Goal: Check status: Check status

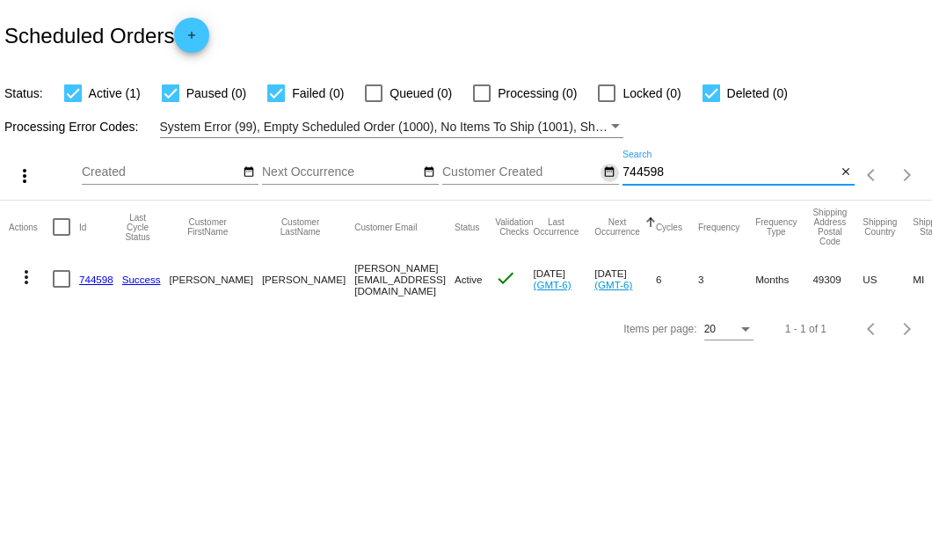
drag, startPoint x: 668, startPoint y: 172, endPoint x: 606, endPoint y: 175, distance: 61.6
click at [606, 175] on div "more_vert Sep Jan Feb Mar [DATE]" at bounding box center [466, 169] width 932 height 62
type input "839928"
click at [98, 281] on link "839928" at bounding box center [96, 279] width 34 height 11
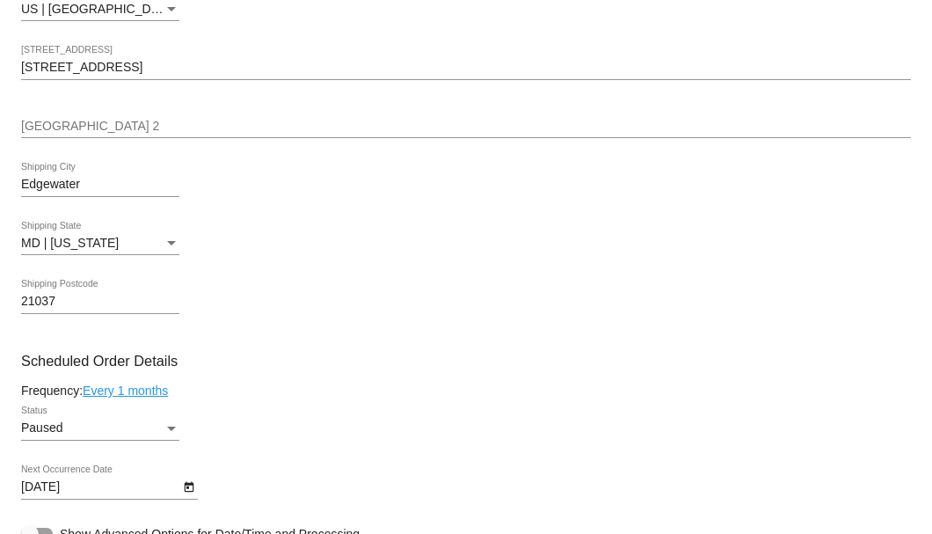
scroll to position [938, 0]
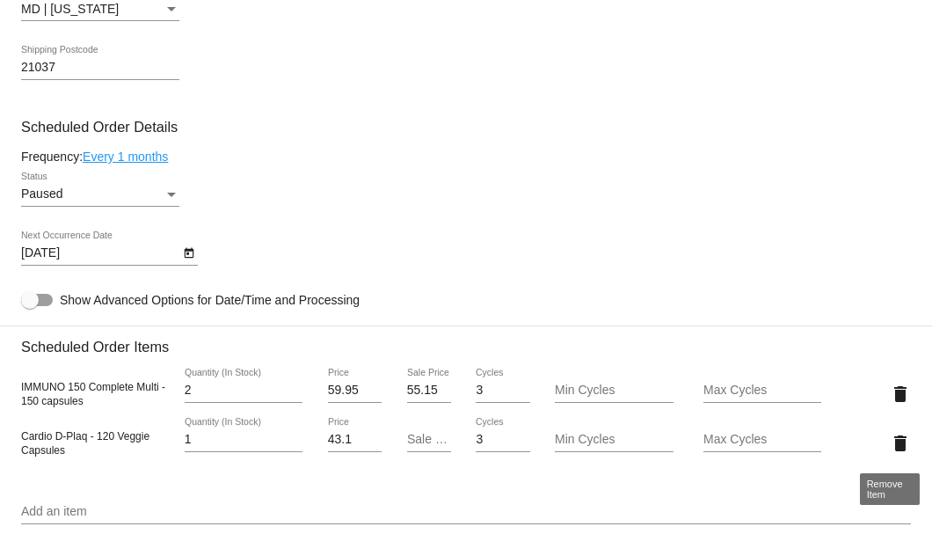
click at [894, 440] on mat-icon "delete" at bounding box center [900, 443] width 21 height 21
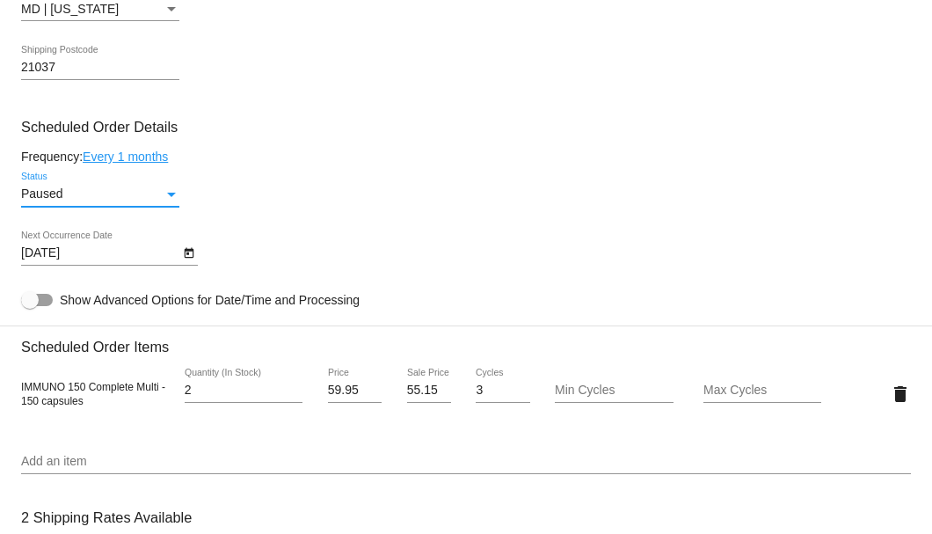
click at [170, 197] on div "Status" at bounding box center [172, 194] width 16 height 14
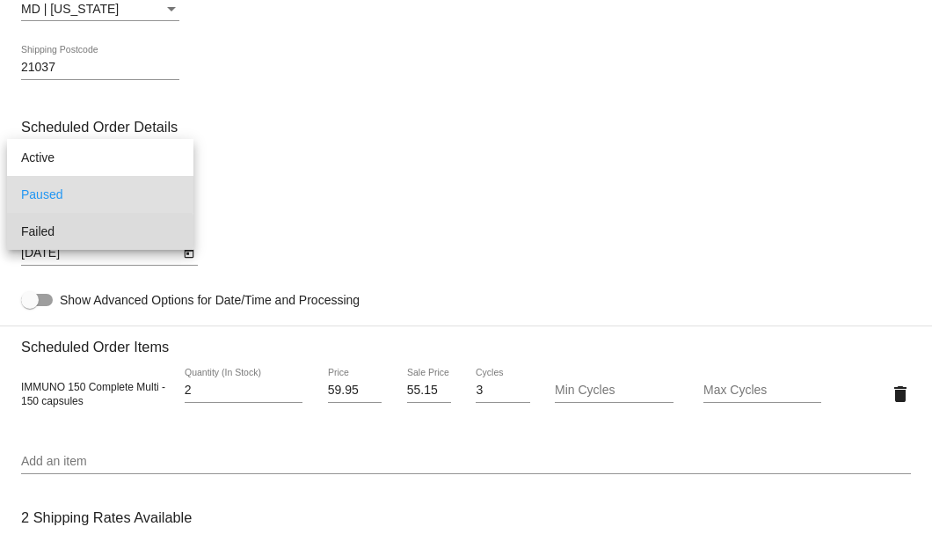
click at [55, 231] on span "Failed" at bounding box center [100, 231] width 158 height 37
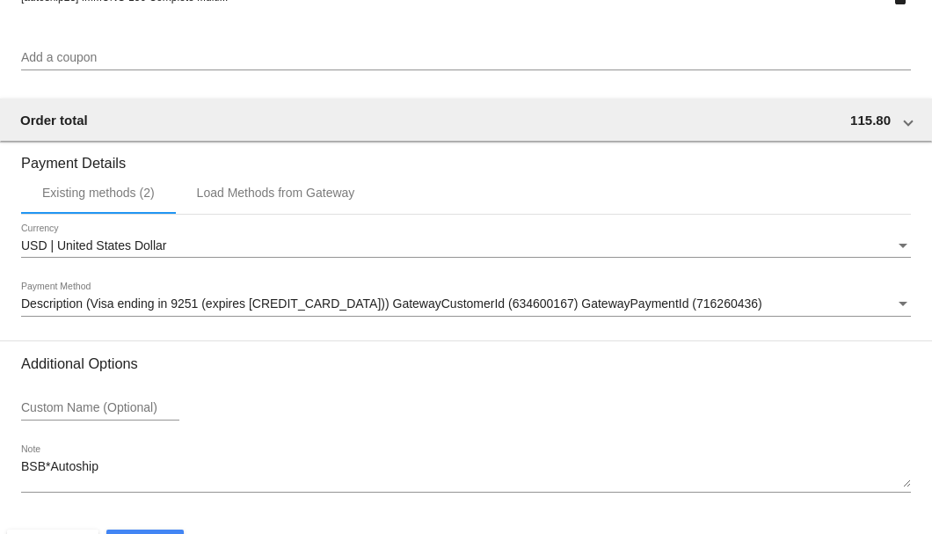
scroll to position [1697, 0]
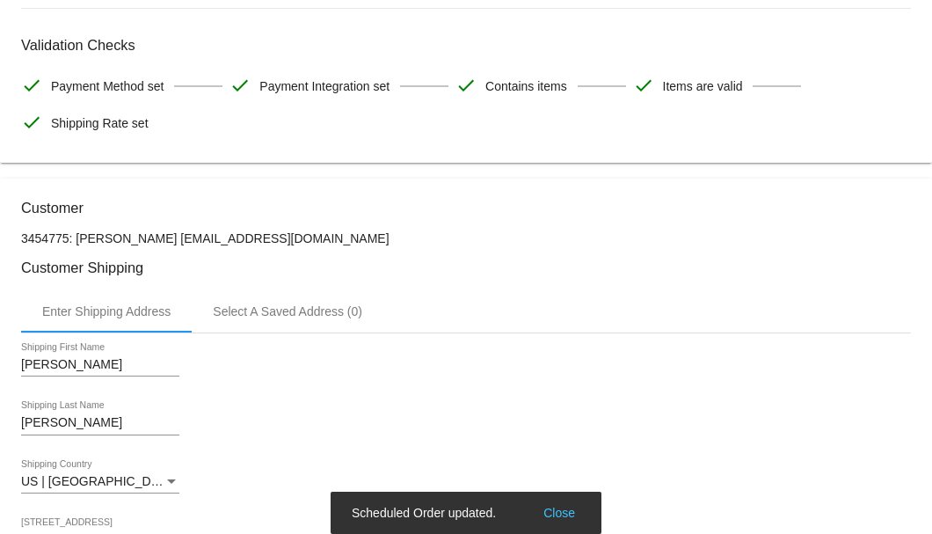
scroll to position [0, 0]
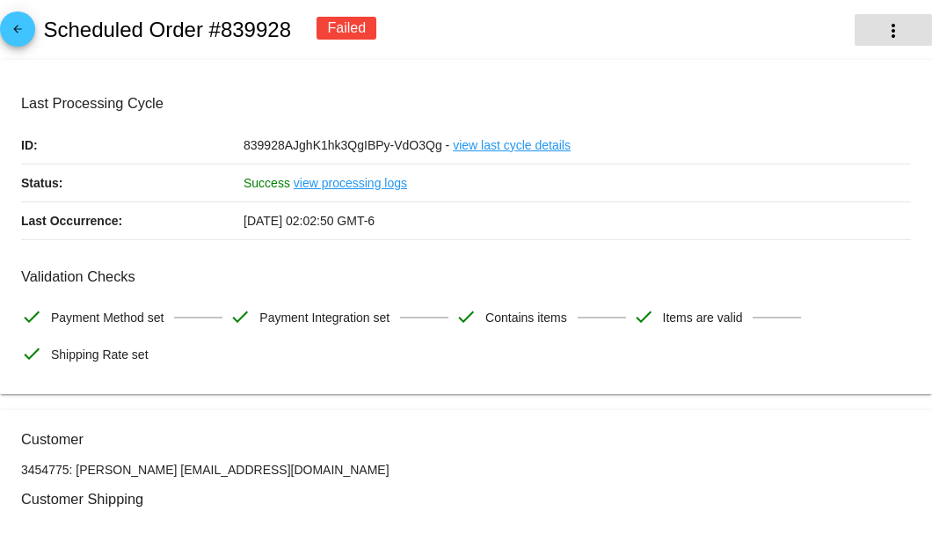
click at [883, 28] on mat-icon "more_vert" at bounding box center [893, 30] width 21 height 21
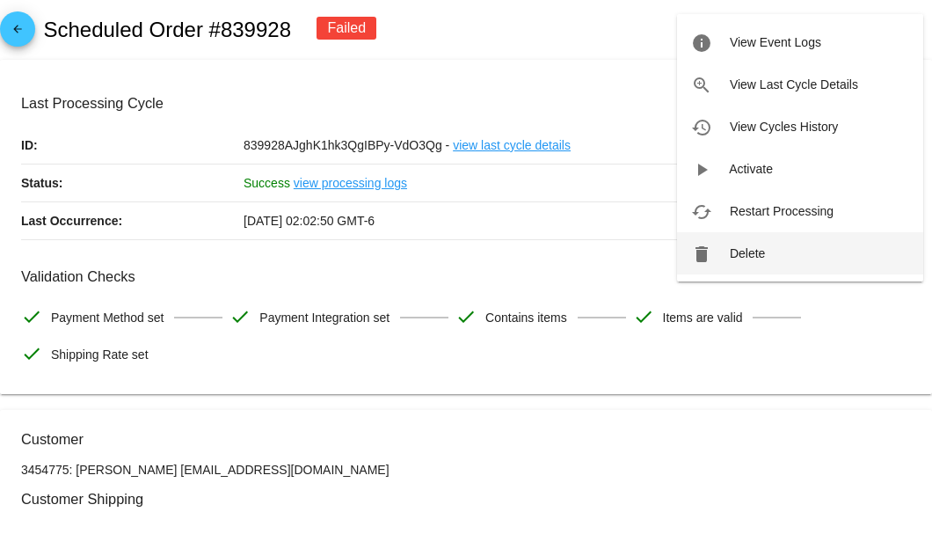
click at [754, 250] on span "Delete" at bounding box center [747, 253] width 35 height 14
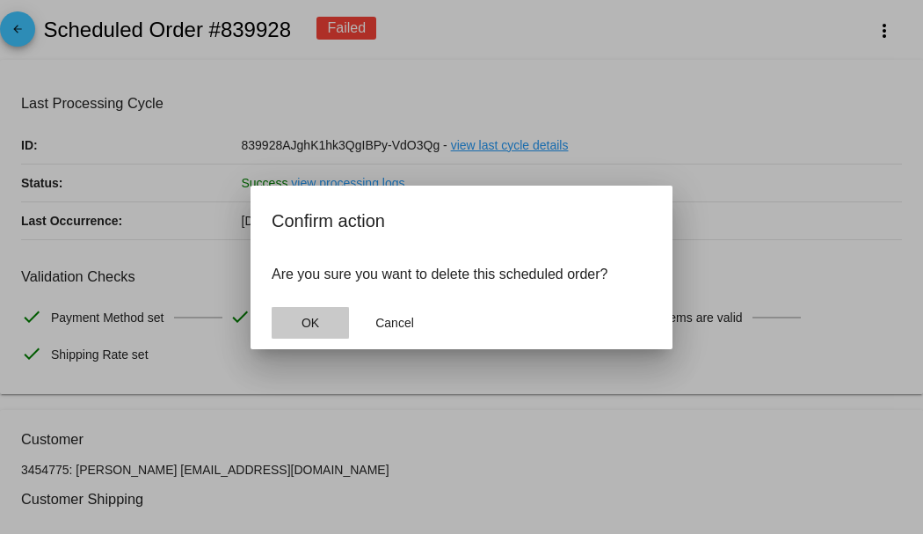
click at [315, 320] on span "OK" at bounding box center [311, 323] width 18 height 14
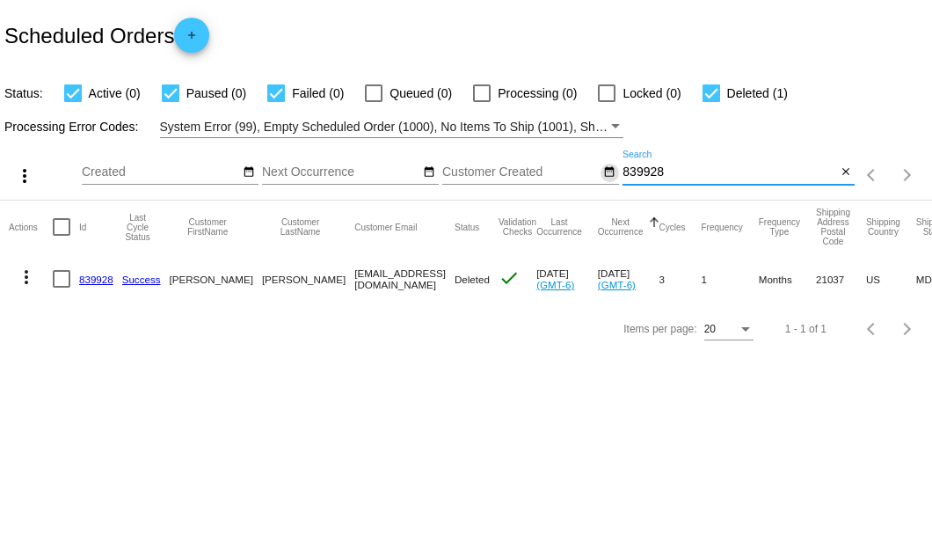
drag, startPoint x: 691, startPoint y: 169, endPoint x: 600, endPoint y: 171, distance: 91.5
click at [600, 171] on div "more_vert Sep Jan Feb Mar [DATE]" at bounding box center [466, 169] width 932 height 62
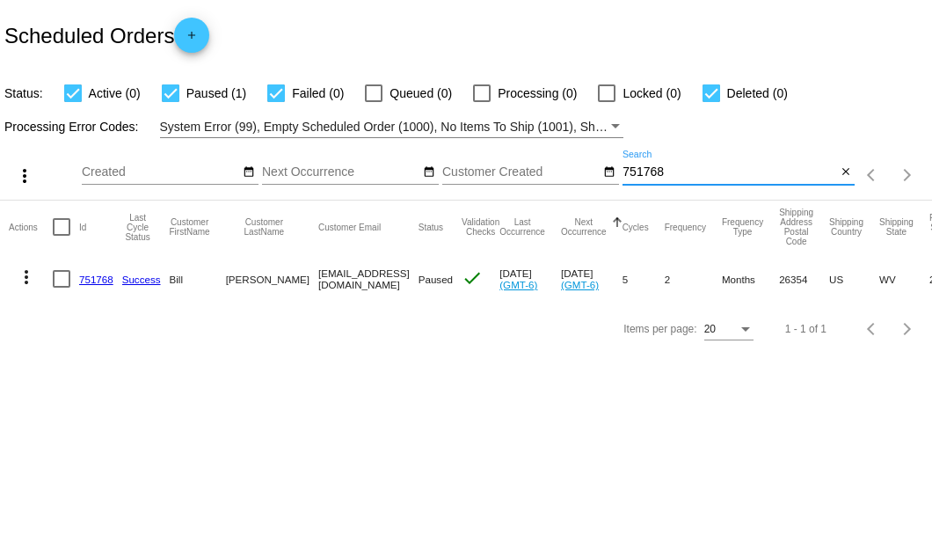
type input "751768"
click at [61, 280] on div at bounding box center [62, 279] width 18 height 18
click at [61, 288] on input "checkbox" at bounding box center [61, 288] width 1 height 1
checkbox input "true"
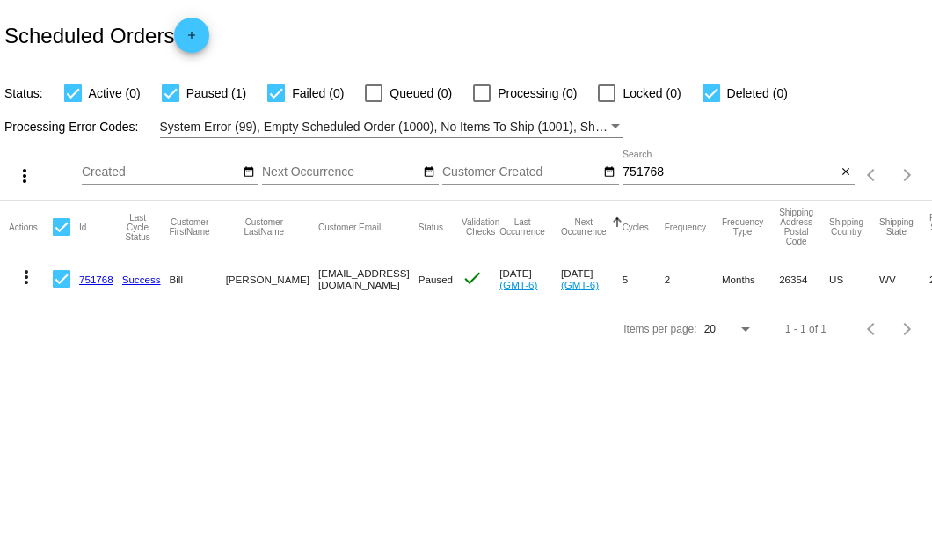
click at [26, 277] on mat-icon "more_vert" at bounding box center [26, 276] width 21 height 21
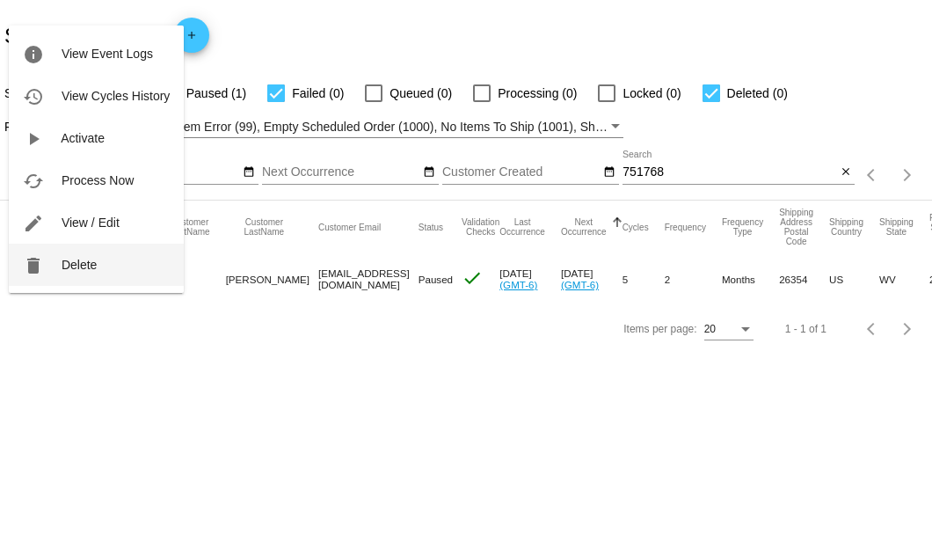
click at [83, 264] on span "Delete" at bounding box center [79, 265] width 35 height 14
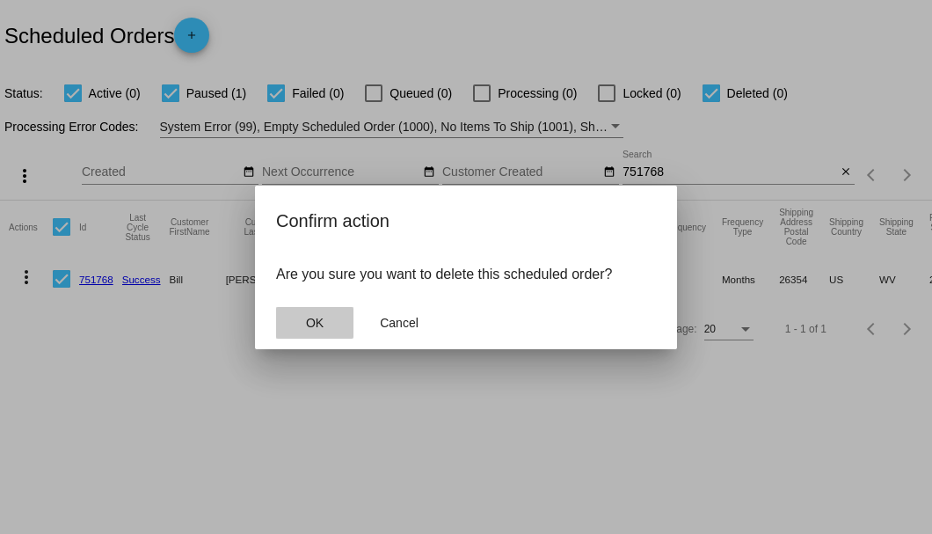
click at [310, 322] on span "OK" at bounding box center [315, 323] width 18 height 14
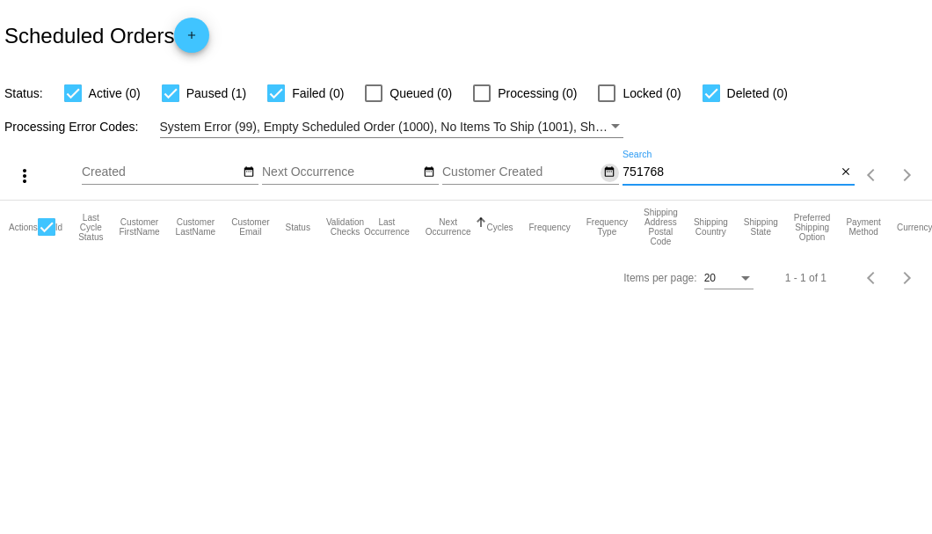
drag, startPoint x: 683, startPoint y: 169, endPoint x: 609, endPoint y: 169, distance: 74.8
click at [609, 169] on div "more_vert Sep Jan Feb Mar [DATE]" at bounding box center [466, 169] width 932 height 62
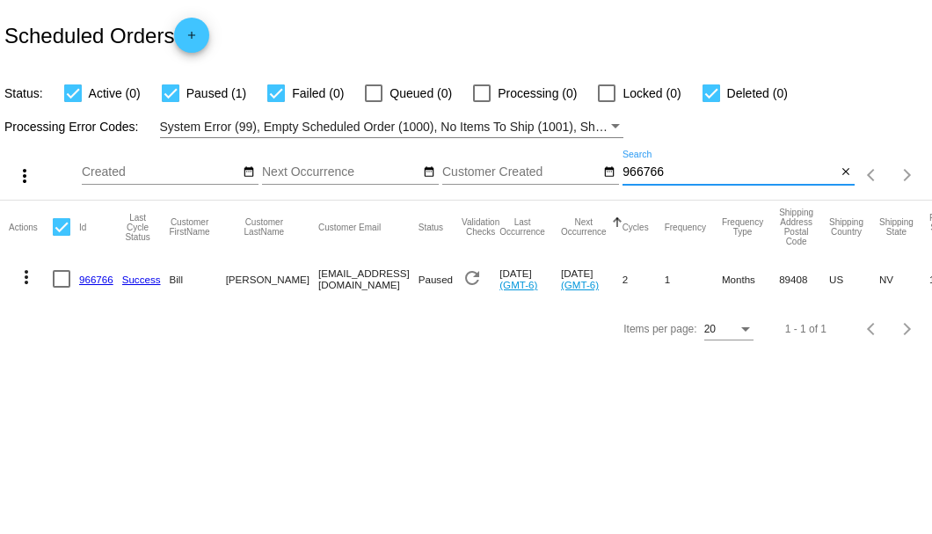
type input "966766"
click at [88, 279] on link "966766" at bounding box center [96, 279] width 34 height 11
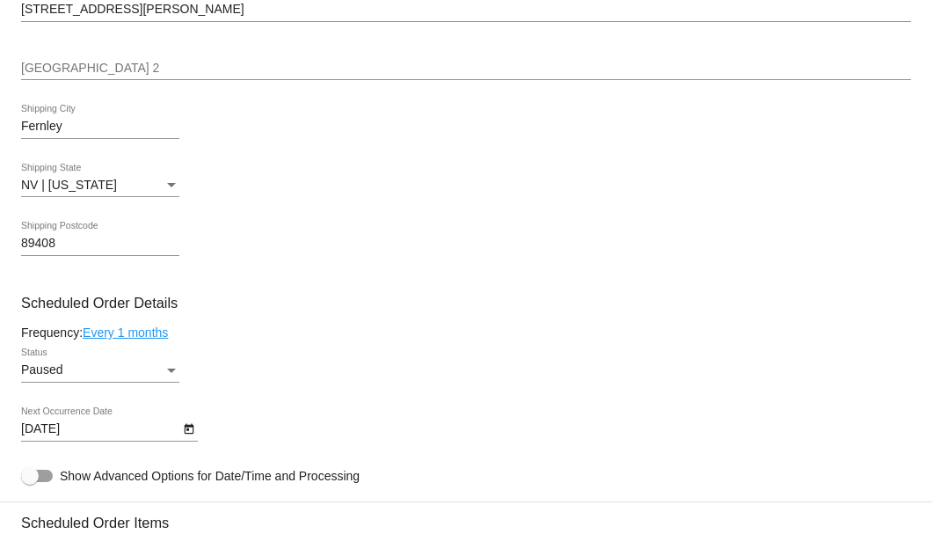
scroll to position [821, 0]
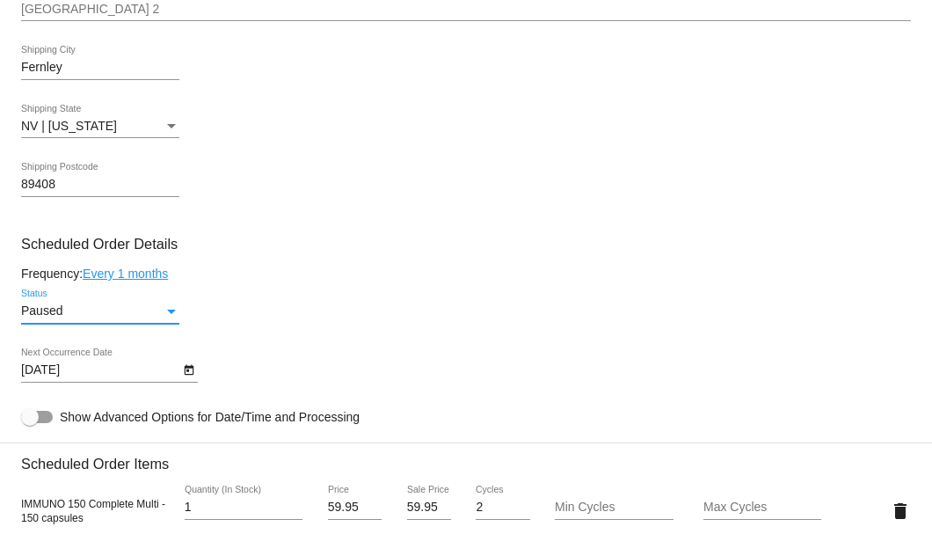
click at [167, 310] on div "Status" at bounding box center [171, 312] width 9 height 4
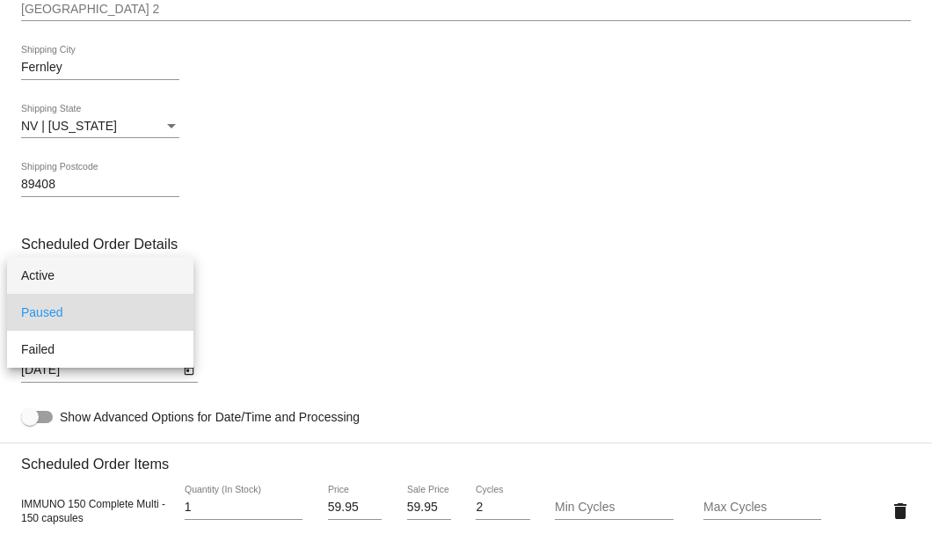
click at [65, 274] on span "Active" at bounding box center [100, 275] width 158 height 37
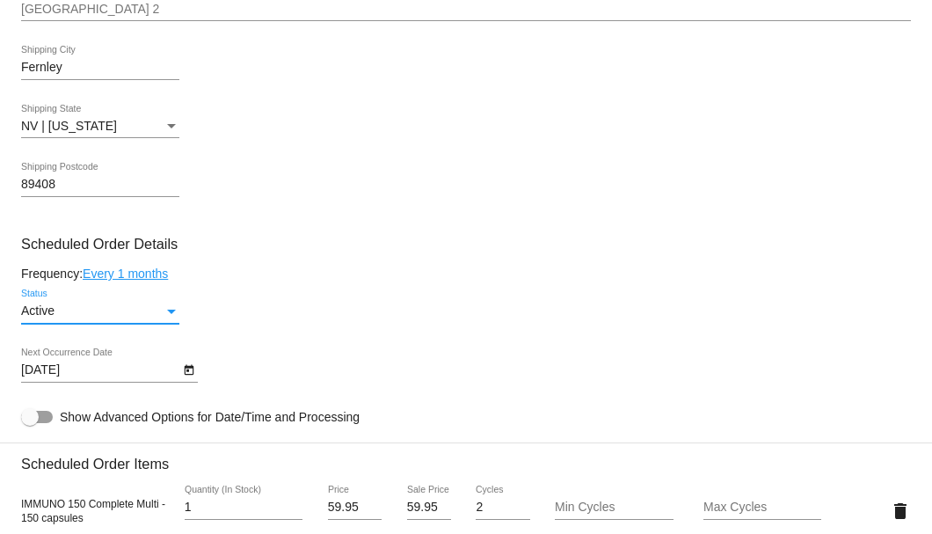
click at [188, 373] on icon "Open calendar" at bounding box center [189, 370] width 10 height 11
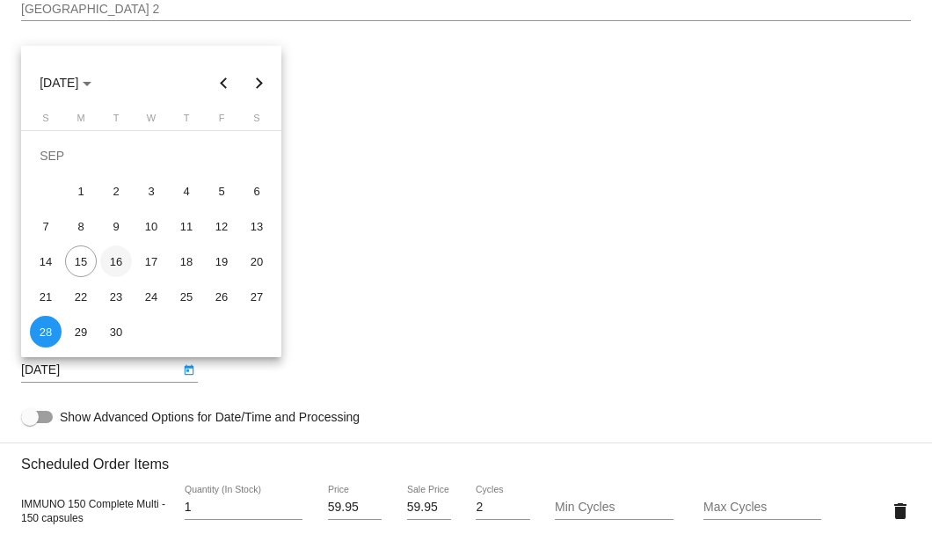
click at [118, 259] on div "16" at bounding box center [116, 261] width 32 height 32
type input "9/16/2025"
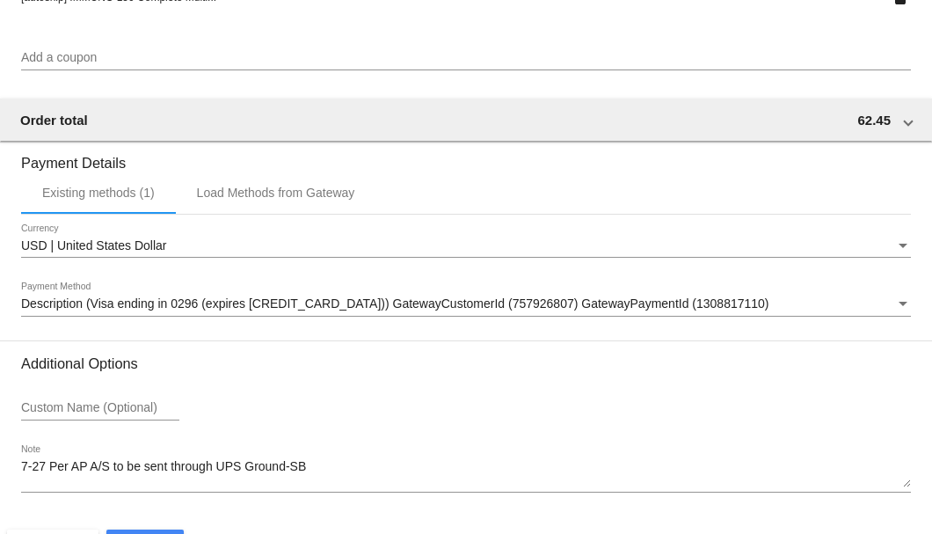
scroll to position [1697, 0]
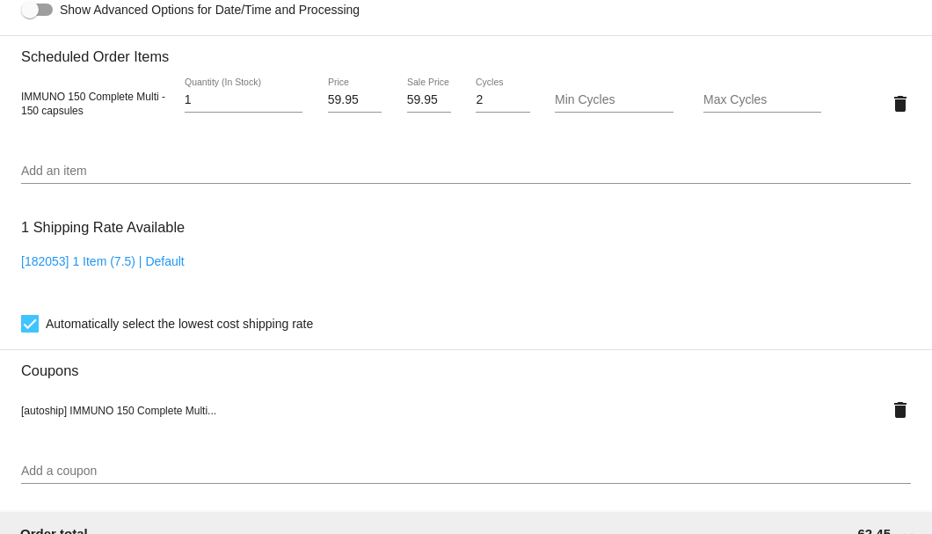
scroll to position [994, 0]
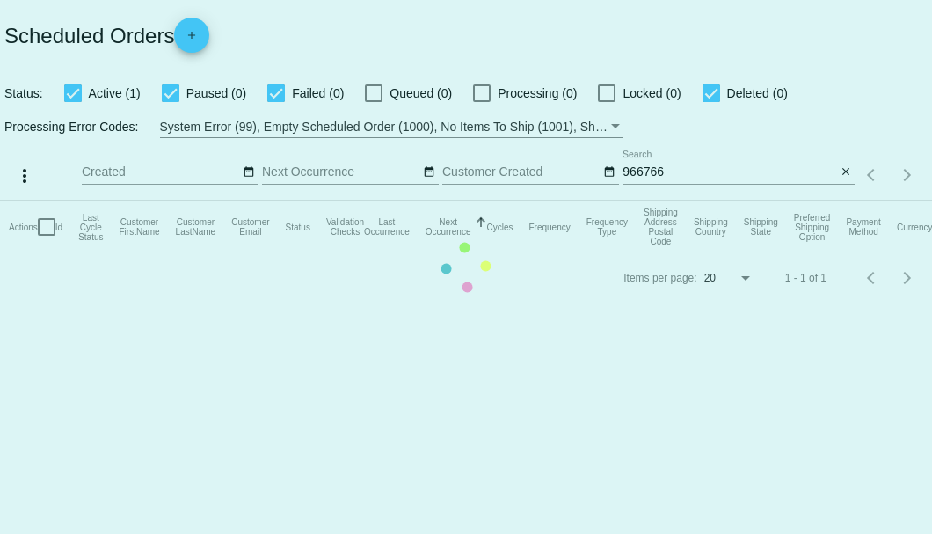
drag, startPoint x: 670, startPoint y: 172, endPoint x: 614, endPoint y: 179, distance: 56.7
click at [614, 201] on mat-table "Actions Id Last Cycle Status Customer FirstName Customer LastName Customer Emai…" at bounding box center [466, 227] width 932 height 53
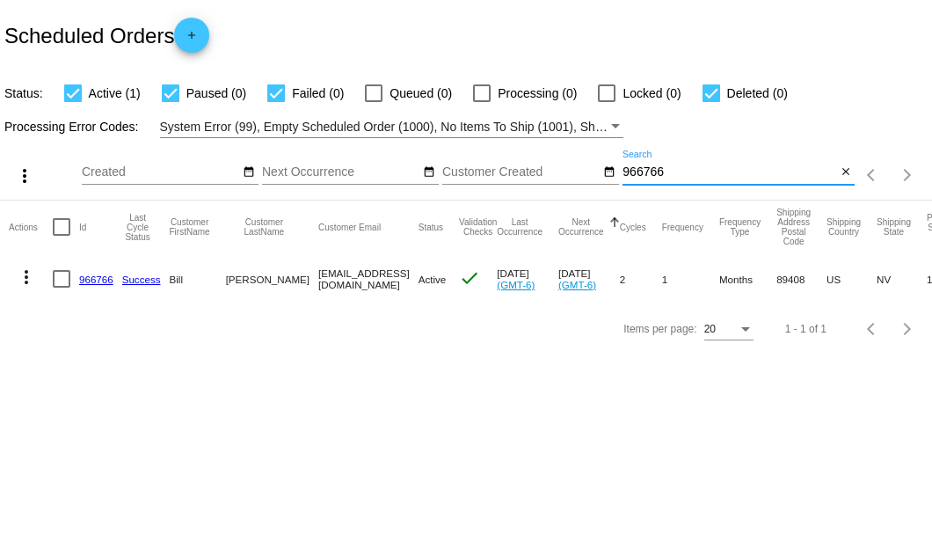
drag, startPoint x: 671, startPoint y: 172, endPoint x: 619, endPoint y: 170, distance: 52.0
click at [619, 170] on div "more_vert Sep Jan Feb Mar [DATE]" at bounding box center [466, 169] width 932 height 62
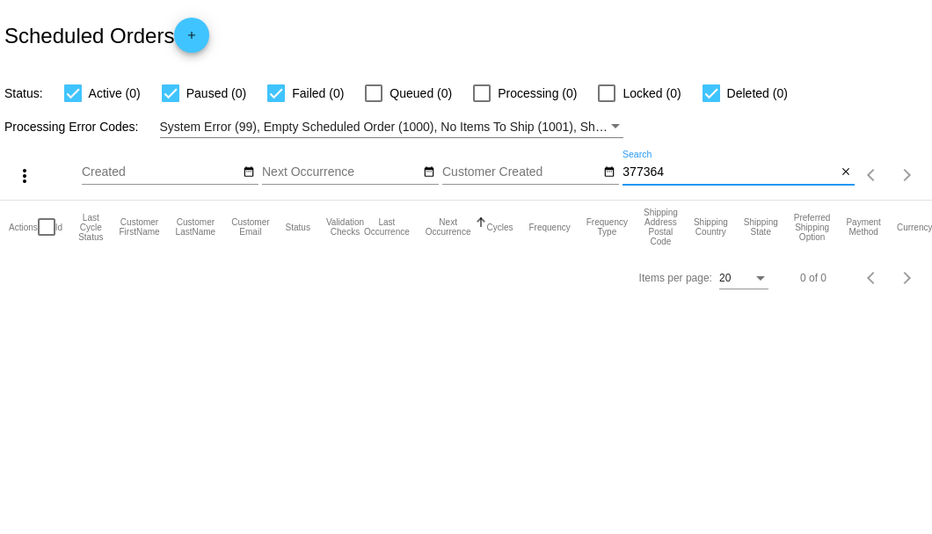
type input "377364"
drag, startPoint x: 674, startPoint y: 171, endPoint x: 612, endPoint y: 179, distance: 62.2
click at [612, 179] on div "more_vert Sep Jan Feb Mar [DATE]" at bounding box center [466, 169] width 932 height 62
paste input "639380"
type input "639380"
